Goal: Find contact information: Find contact information

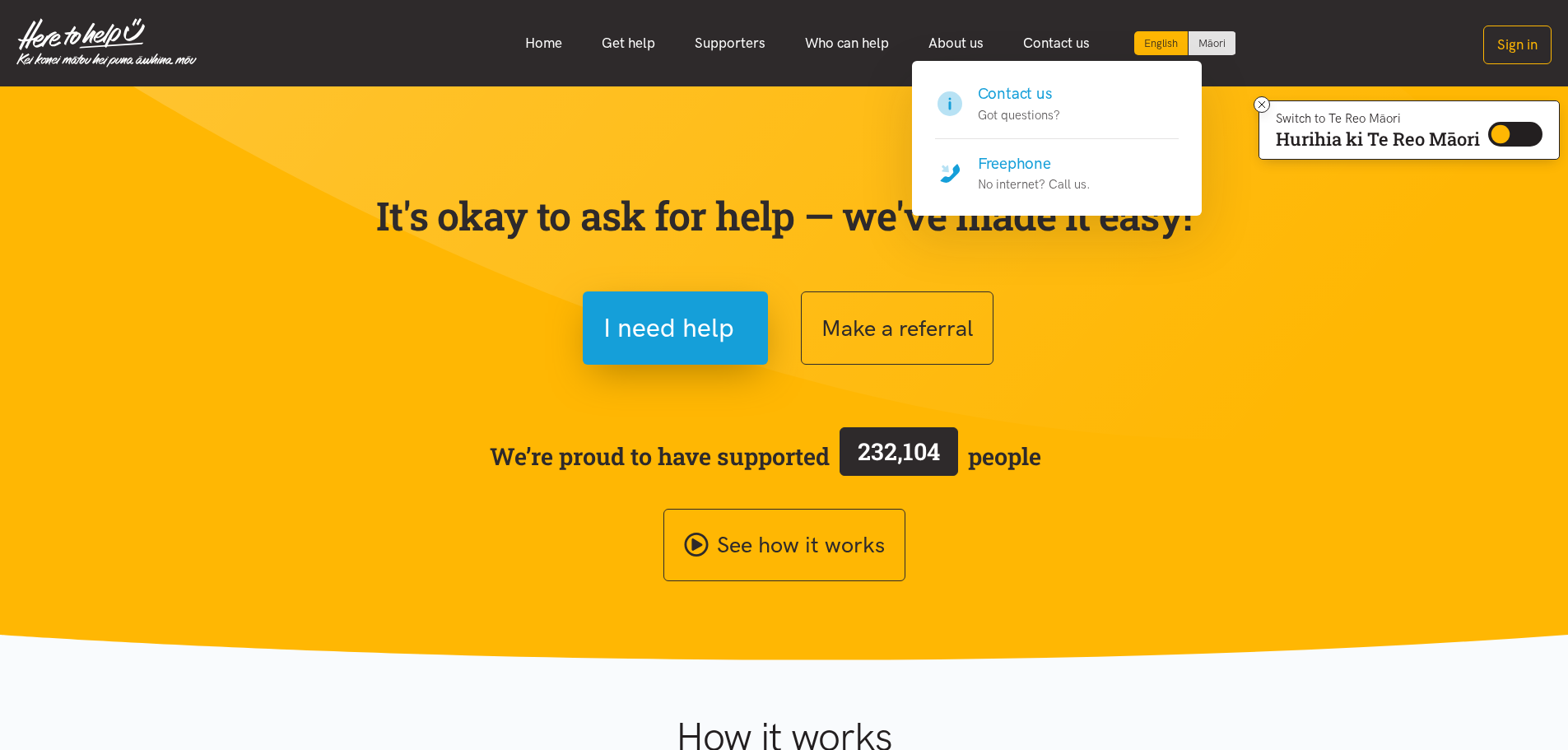
click at [1014, 103] on h4 "Contact us" at bounding box center [1019, 94] width 82 height 23
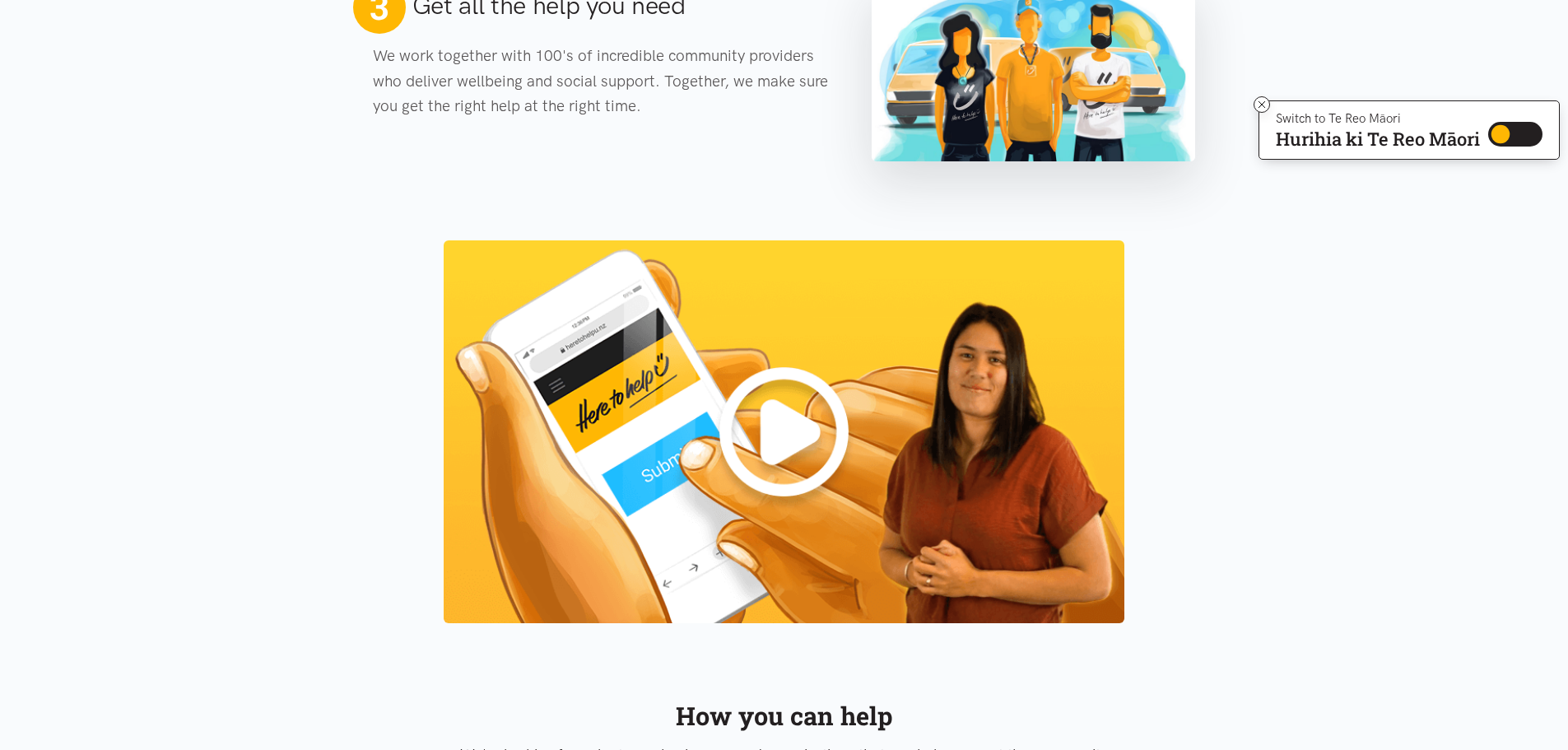
scroll to position [1235, 0]
